Goal: Task Accomplishment & Management: Use online tool/utility

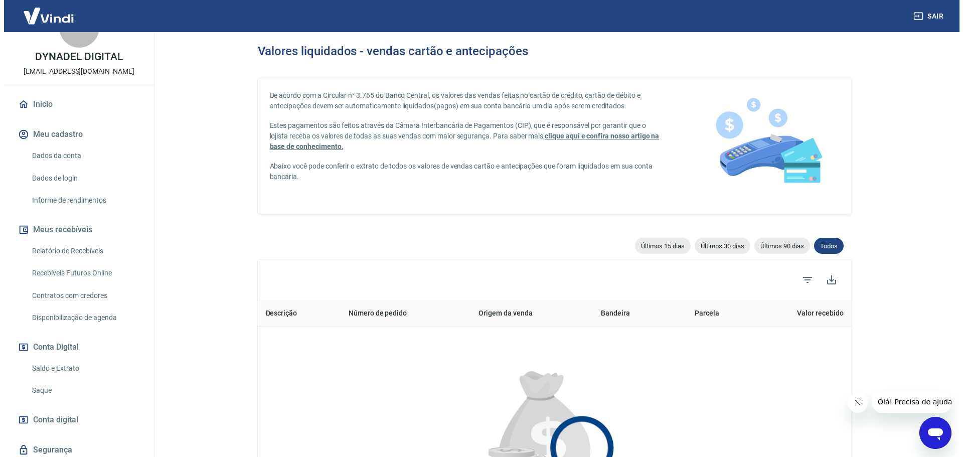
scroll to position [50, 0]
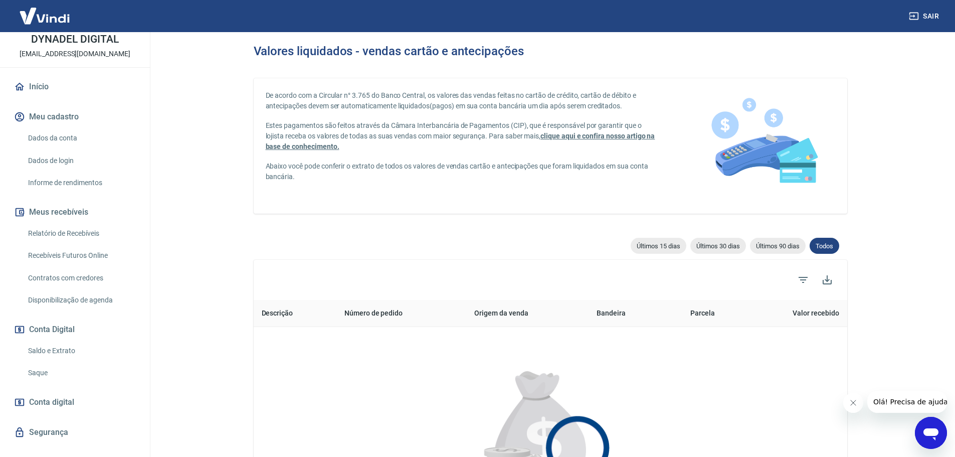
click at [48, 375] on link "Saque" at bounding box center [81, 372] width 114 height 21
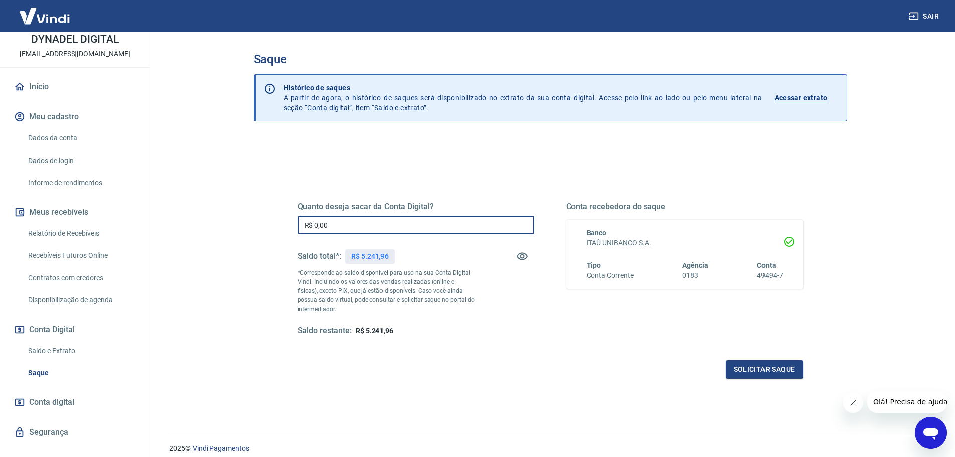
drag, startPoint x: 360, startPoint y: 229, endPoint x: 246, endPoint y: 211, distance: 115.8
click at [246, 211] on div "Saque Histórico de saques A partir de agora, o histórico de saques será disponi…" at bounding box center [551, 227] width 618 height 391
type input "R$ 5.241,96"
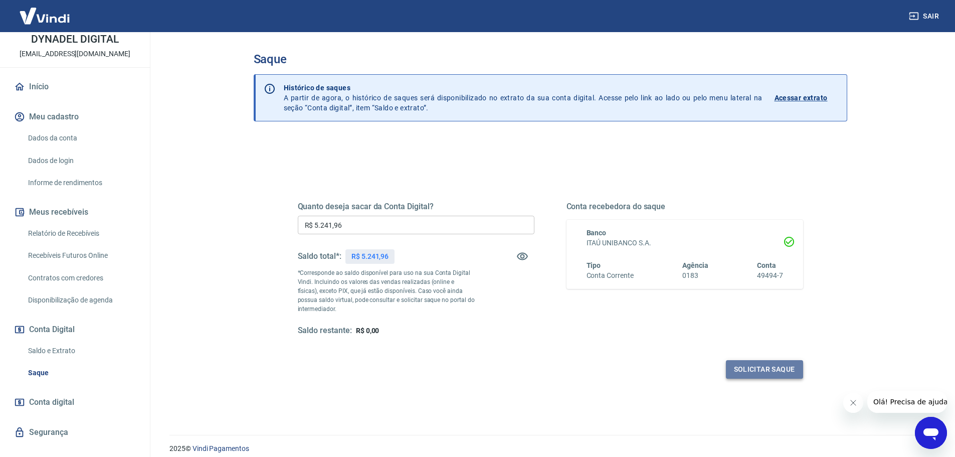
click at [763, 362] on button "Solicitar saque" at bounding box center [764, 369] width 77 height 19
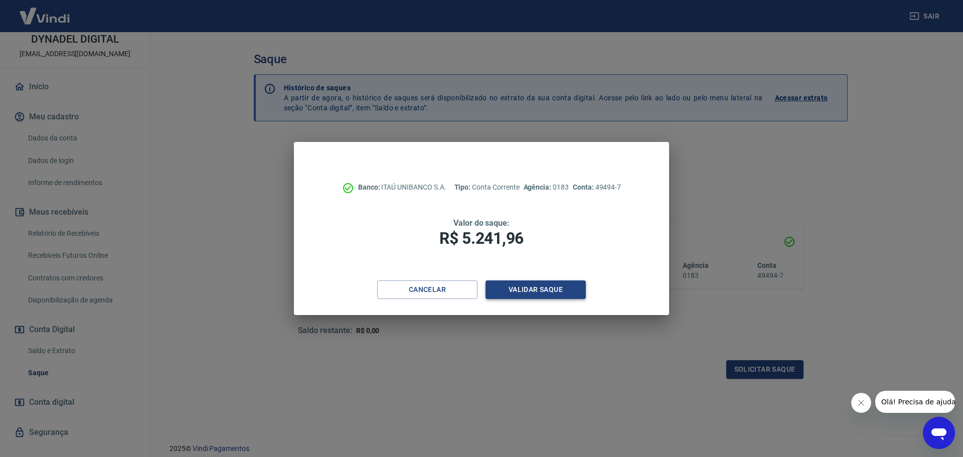
click at [553, 287] on button "Validar saque" at bounding box center [535, 289] width 100 height 19
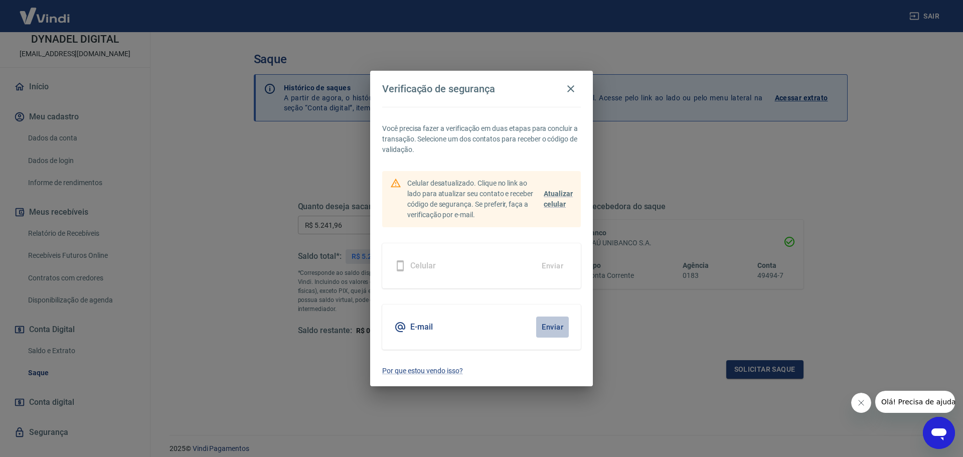
click at [552, 330] on button "Enviar" at bounding box center [552, 326] width 33 height 21
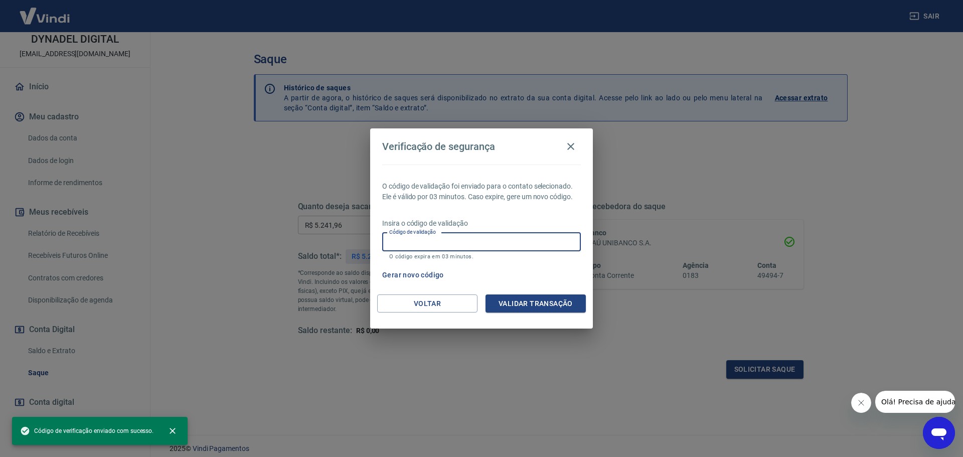
click at [427, 249] on input "Código de validação" at bounding box center [481, 242] width 199 height 19
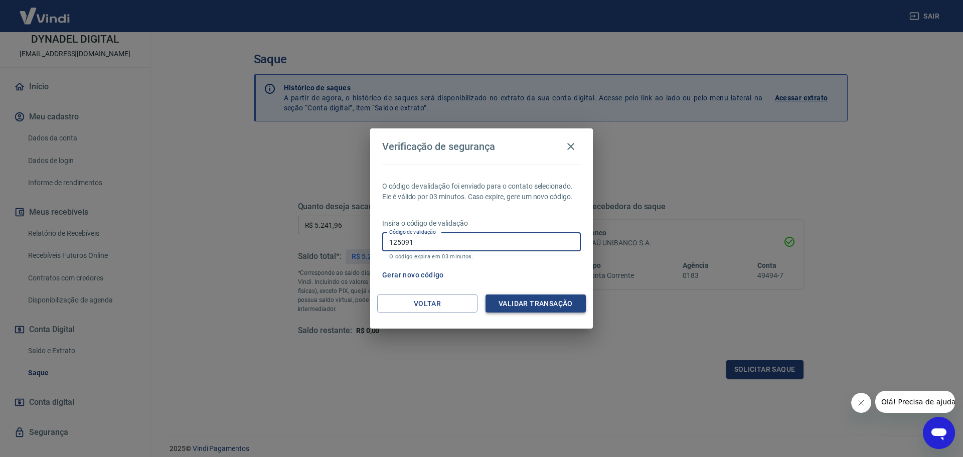
type input "125091"
click at [503, 306] on button "Validar transação" at bounding box center [535, 303] width 100 height 19
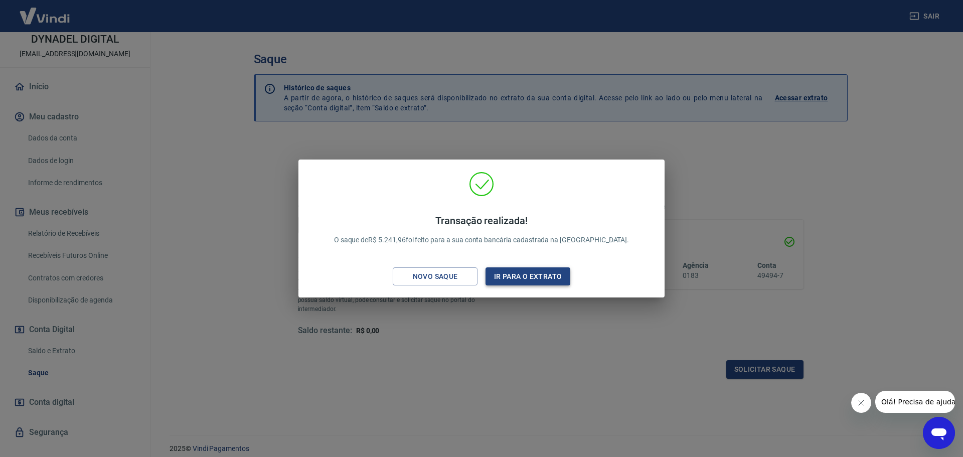
click at [520, 279] on button "Ir para o extrato" at bounding box center [527, 276] width 85 height 19
